Goal: Task Accomplishment & Management: Complete application form

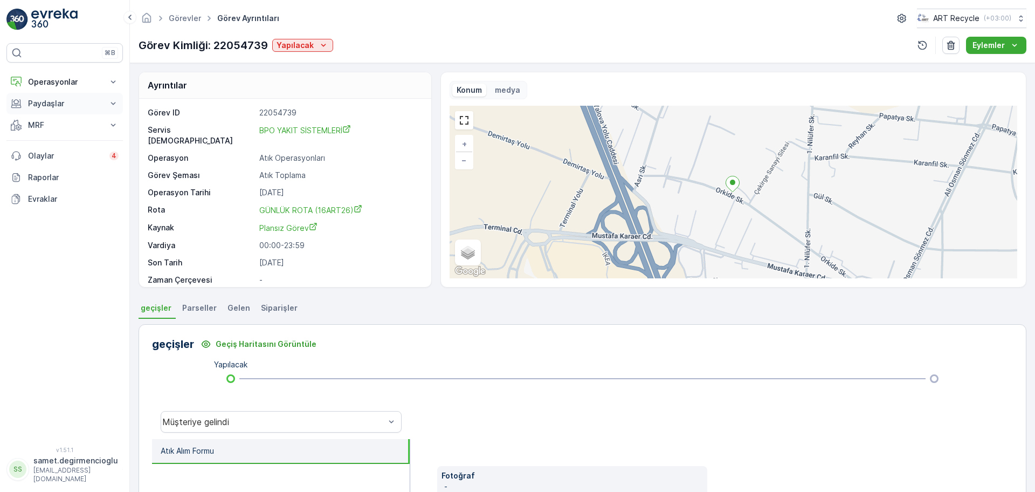
click at [54, 101] on p "Paydaşlar" at bounding box center [64, 103] width 73 height 11
click at [55, 83] on p "Operasyonlar" at bounding box center [64, 82] width 73 height 11
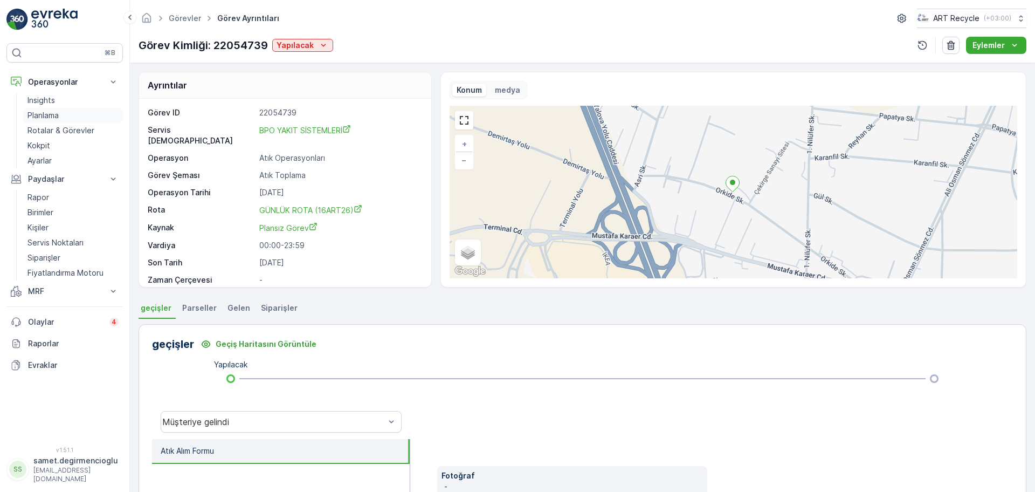
click at [52, 115] on p "Planlama" at bounding box center [42, 115] width 31 height 11
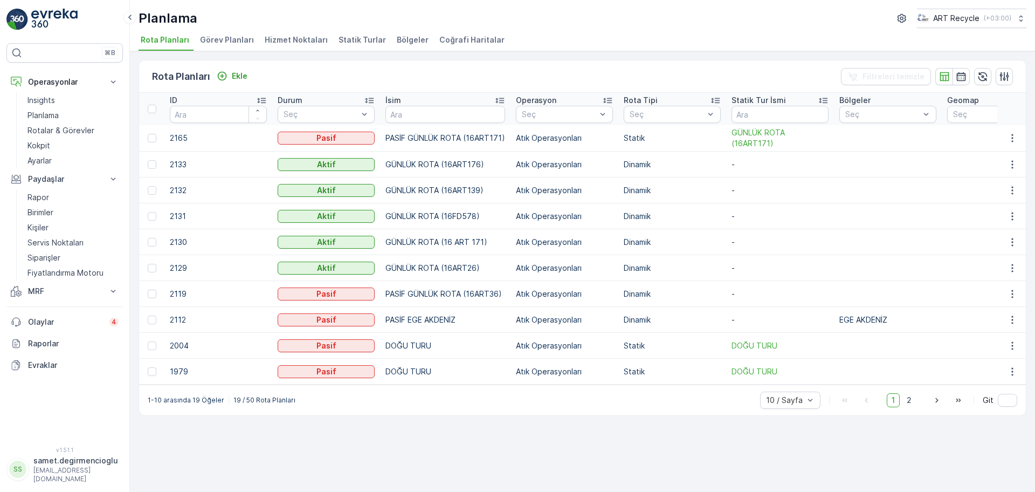
click at [296, 35] on span "Hizmet Noktaları" at bounding box center [296, 40] width 63 height 11
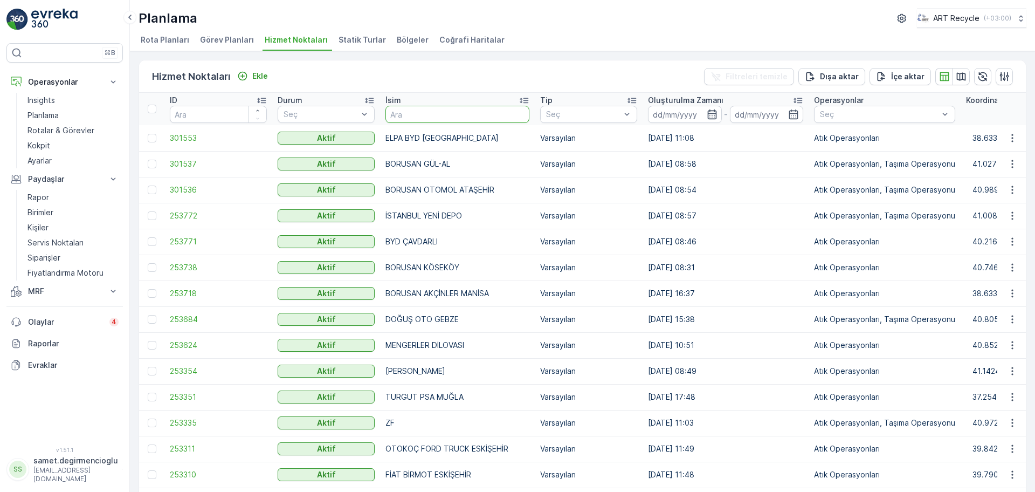
click at [417, 116] on input "text" at bounding box center [457, 114] width 144 height 17
type input "E"
click at [51, 128] on p "Rotalar & Görevler" at bounding box center [60, 130] width 67 height 11
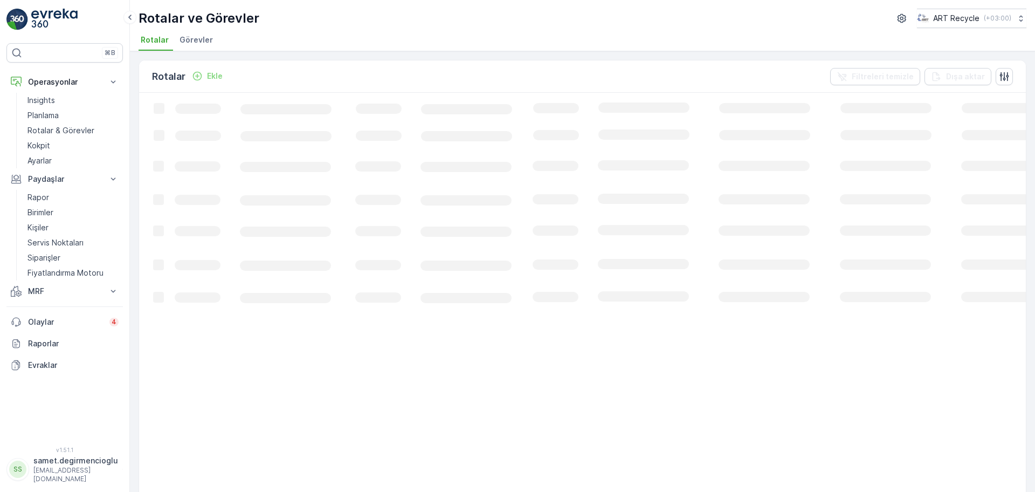
click at [204, 38] on span "Görevler" at bounding box center [196, 40] width 33 height 11
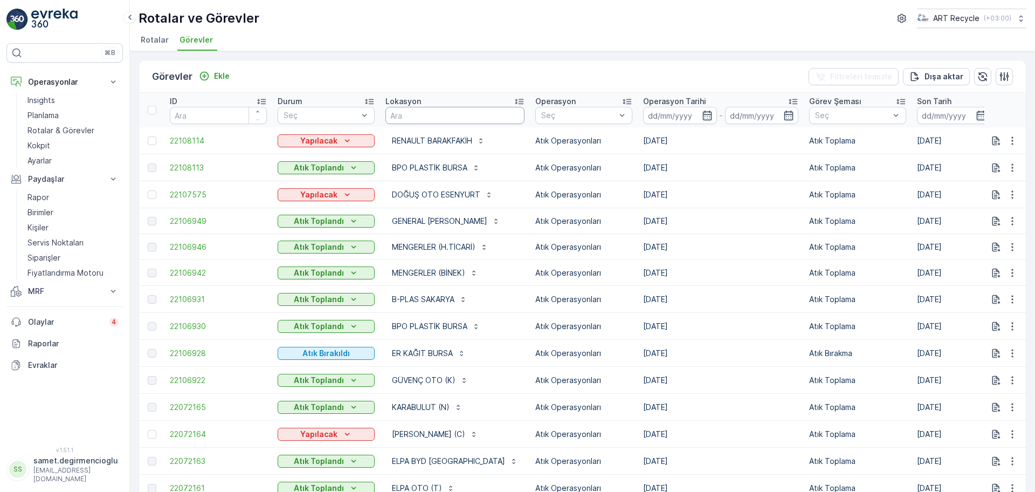
click at [440, 116] on input "text" at bounding box center [454, 115] width 139 height 17
type input "B"
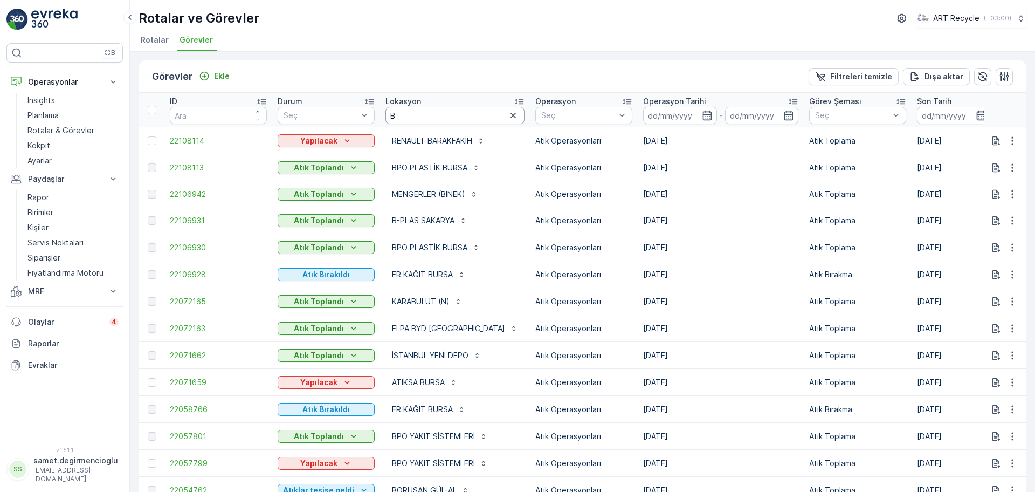
click at [440, 116] on input "B" at bounding box center [454, 115] width 139 height 17
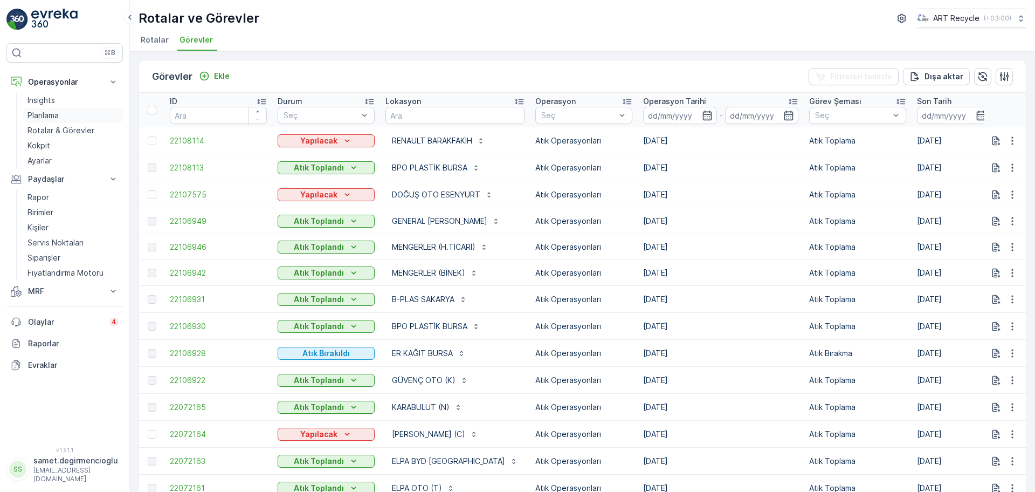
click at [35, 110] on p "Planlama" at bounding box center [42, 115] width 31 height 11
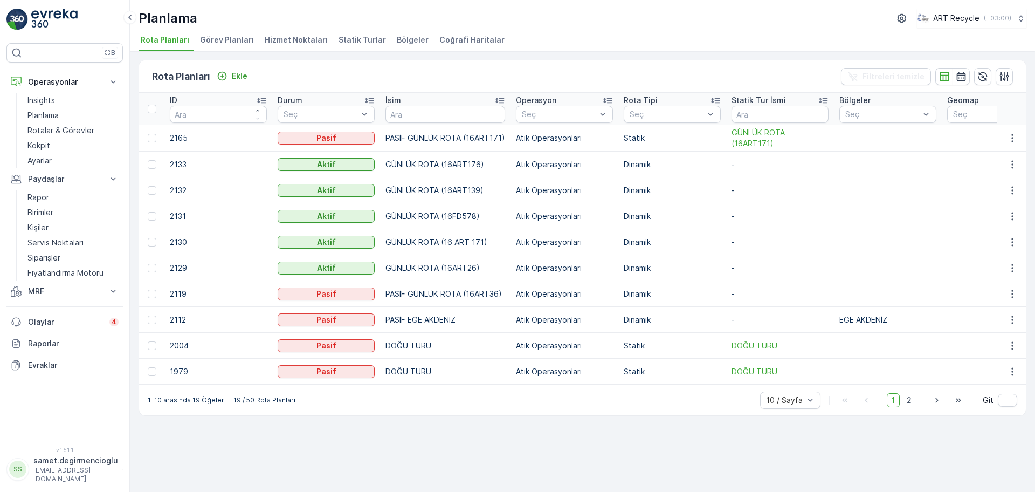
click at [298, 38] on span "Hizmet Noktaları" at bounding box center [296, 40] width 63 height 11
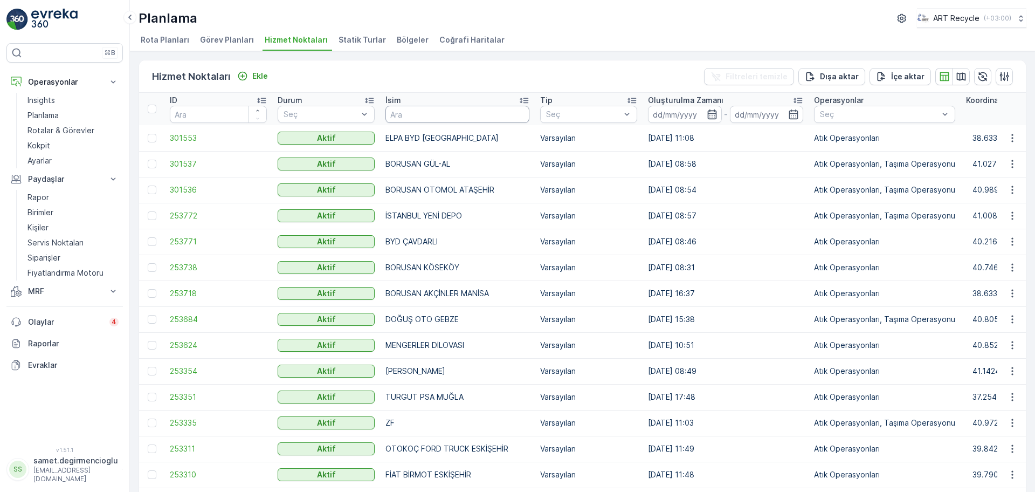
click at [399, 119] on input "text" at bounding box center [457, 114] width 144 height 17
type input "BPO"
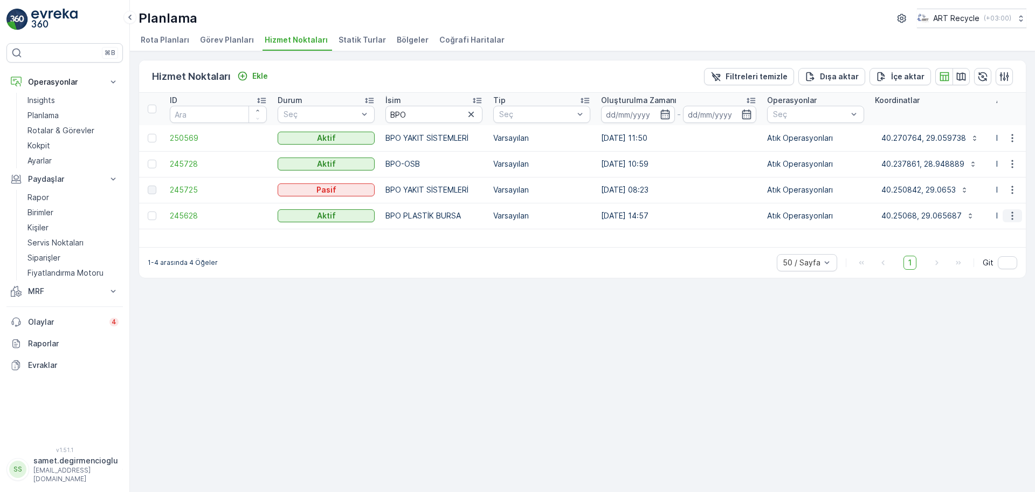
click at [1013, 213] on icon "button" at bounding box center [1012, 215] width 11 height 11
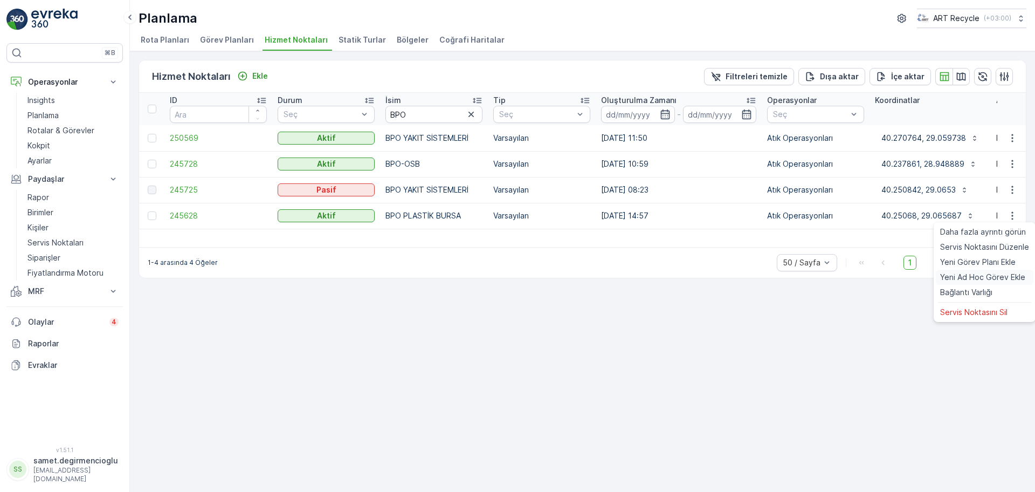
click at [978, 275] on span "Yeni Ad Hoc Görev Ekle" at bounding box center [982, 277] width 85 height 11
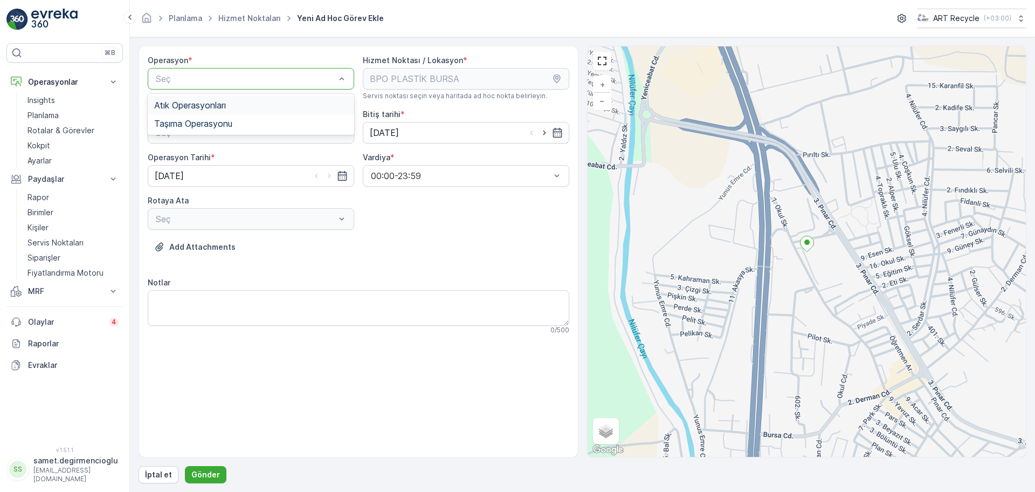
click at [217, 107] on span "Atık Operasyonları" at bounding box center [190, 105] width 72 height 10
click at [219, 156] on div "Atık Toplama" at bounding box center [251, 159] width 194 height 10
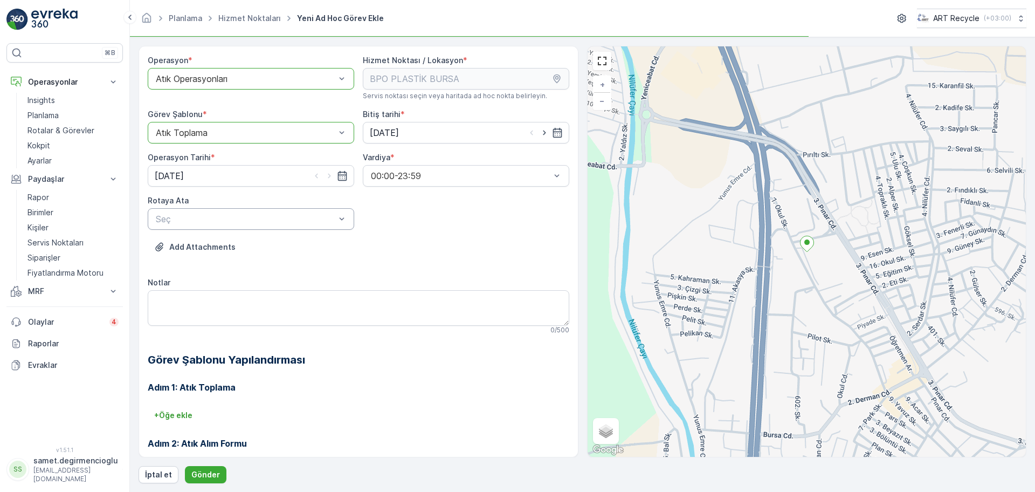
click at [203, 229] on div "Seç" at bounding box center [251, 219] width 206 height 22
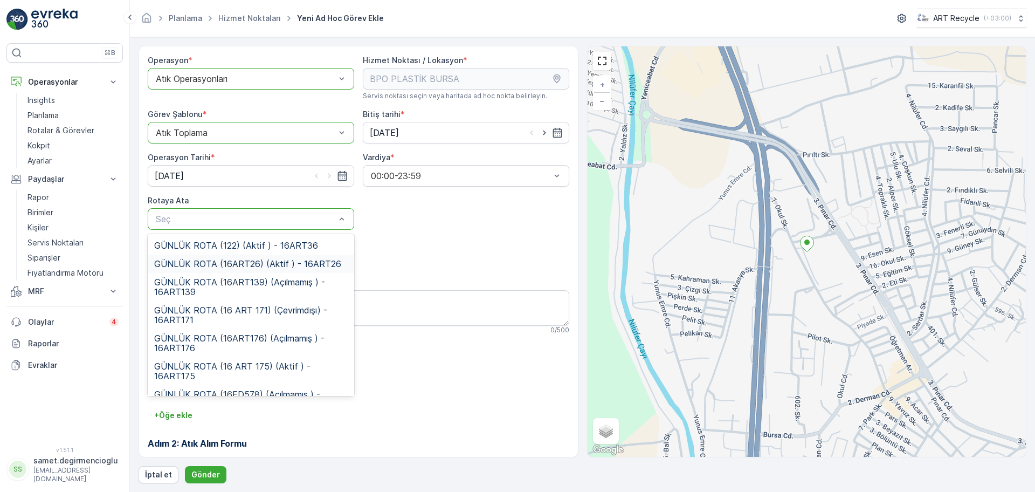
click at [225, 266] on span "GÜNLÜK ROTA (16ART26) (Aktif ) - 16ART26" at bounding box center [247, 264] width 187 height 10
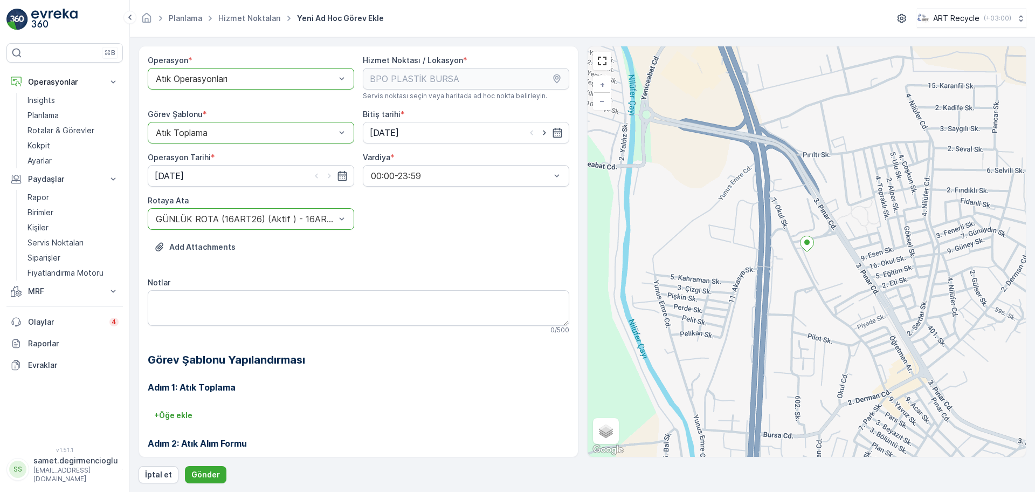
click at [393, 266] on div "Add Attachments" at bounding box center [359, 253] width 422 height 30
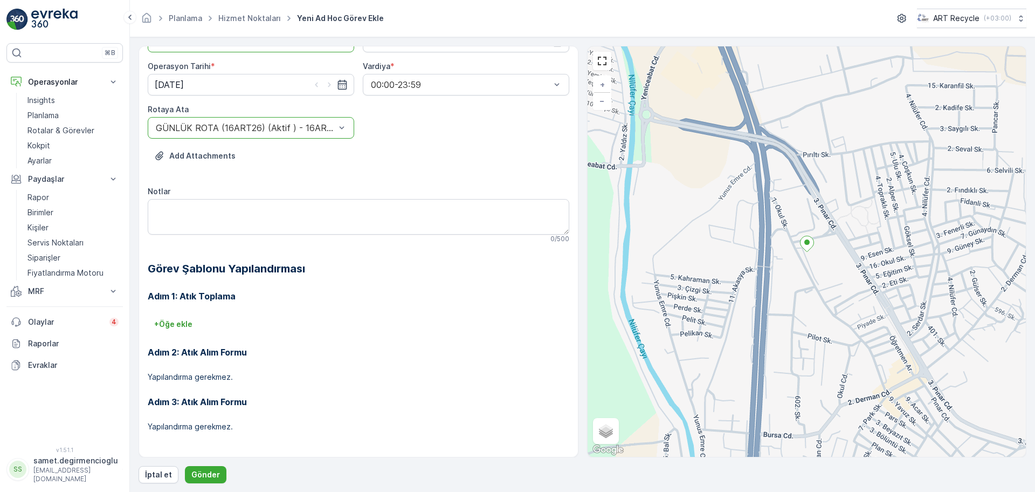
scroll to position [92, 0]
click at [216, 469] on p "Gönder" at bounding box center [205, 474] width 29 height 11
